Goal: Navigation & Orientation: Find specific page/section

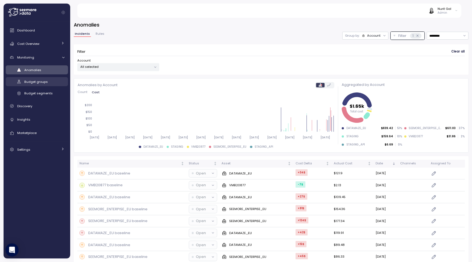
click at [48, 78] on link "Budget groups" at bounding box center [37, 81] width 62 height 9
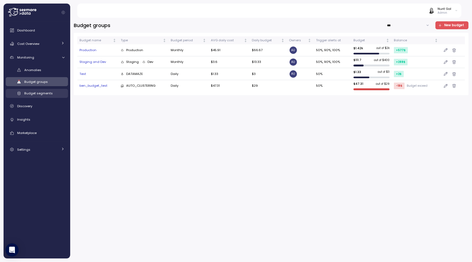
click at [48, 93] on span "Budget segments" at bounding box center [38, 93] width 28 height 4
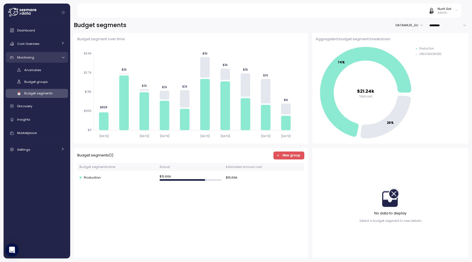
click at [37, 58] on div "Monitoring" at bounding box center [37, 57] width 41 height 5
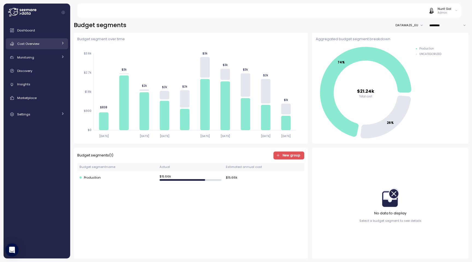
click at [34, 43] on span "Cost Overview" at bounding box center [28, 43] width 22 height 4
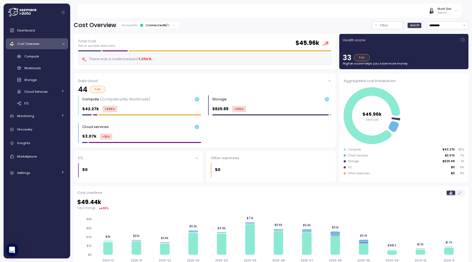
scroll to position [110, 0]
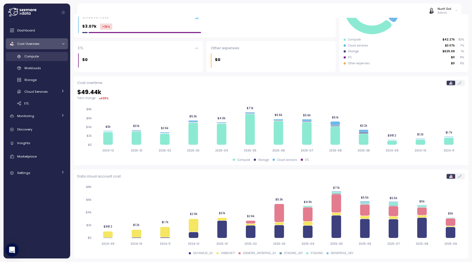
click at [40, 59] on div "Compute" at bounding box center [44, 56] width 40 height 5
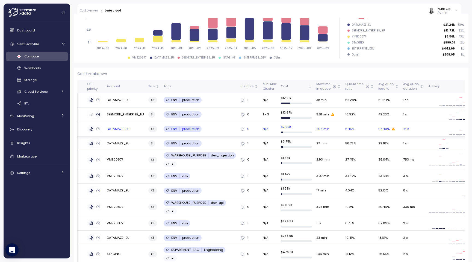
scroll to position [0, 196]
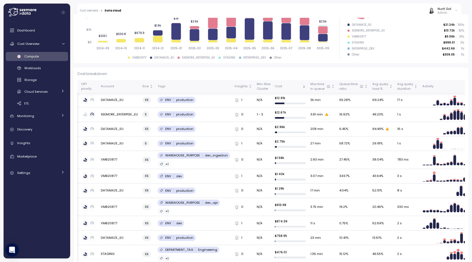
click at [460, 87] on div "Activity" at bounding box center [444, 86] width 45 height 5
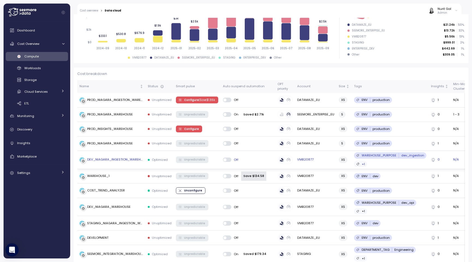
scroll to position [0, 0]
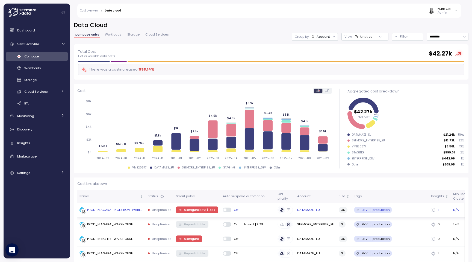
click at [126, 206] on td "PROD_NIAGARA_INGESTION_WAREHOUSE" at bounding box center [111, 210] width 68 height 14
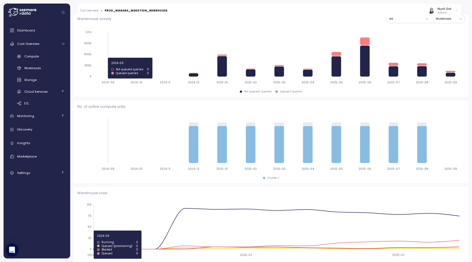
scroll to position [126, 0]
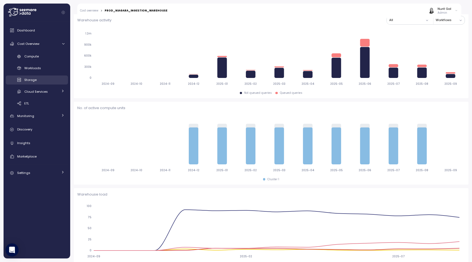
click at [37, 75] on link "Storage" at bounding box center [37, 79] width 62 height 9
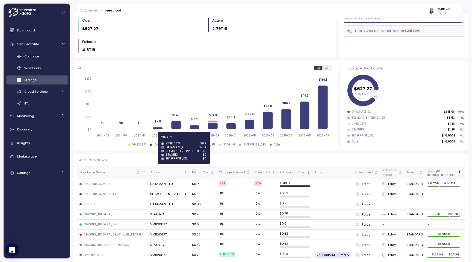
scroll to position [50, 0]
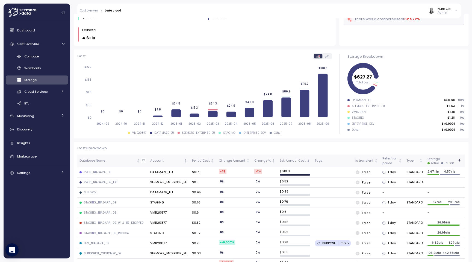
click at [458, 161] on icon "button" at bounding box center [459, 160] width 4 height 4
